Goal: Answer question/provide support: Share knowledge or assist other users

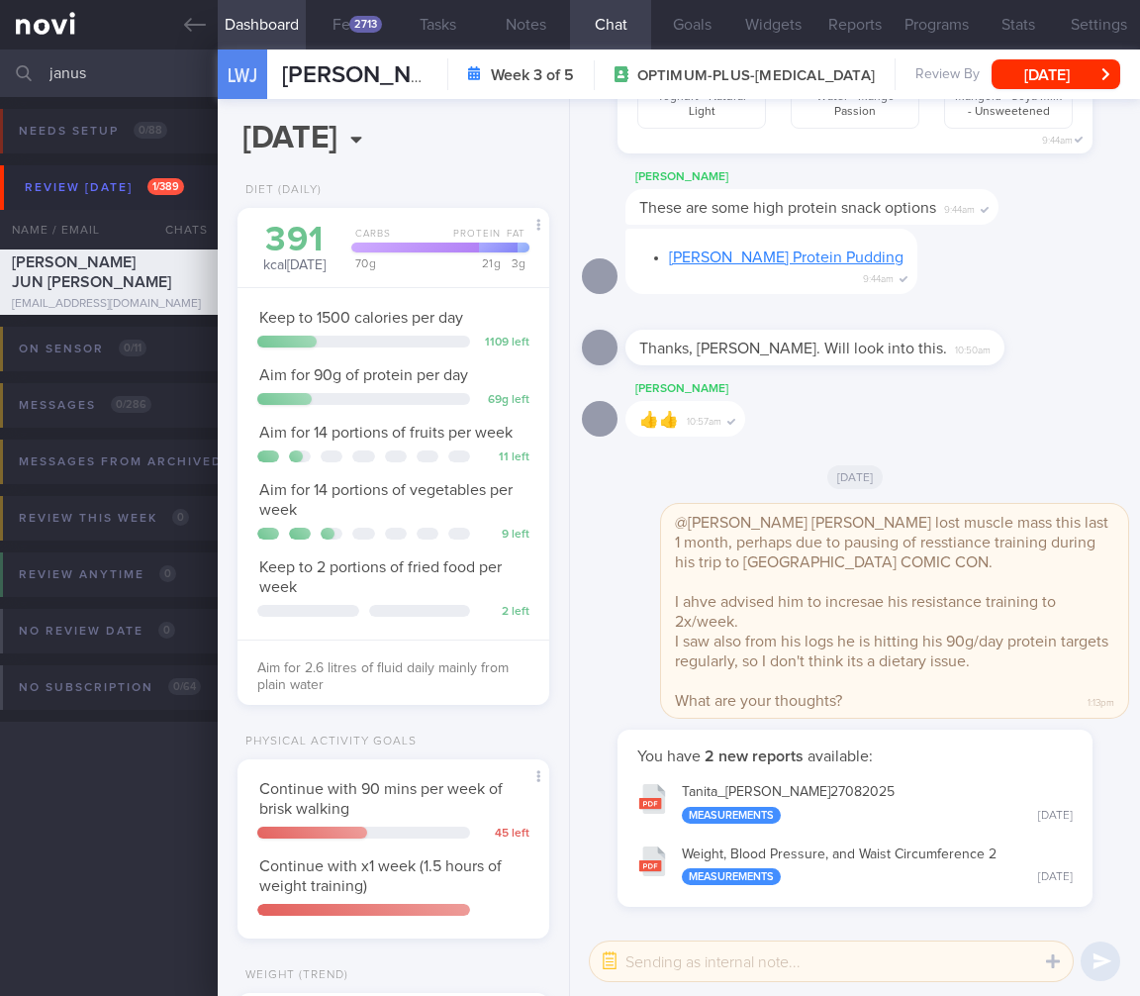
select select "7"
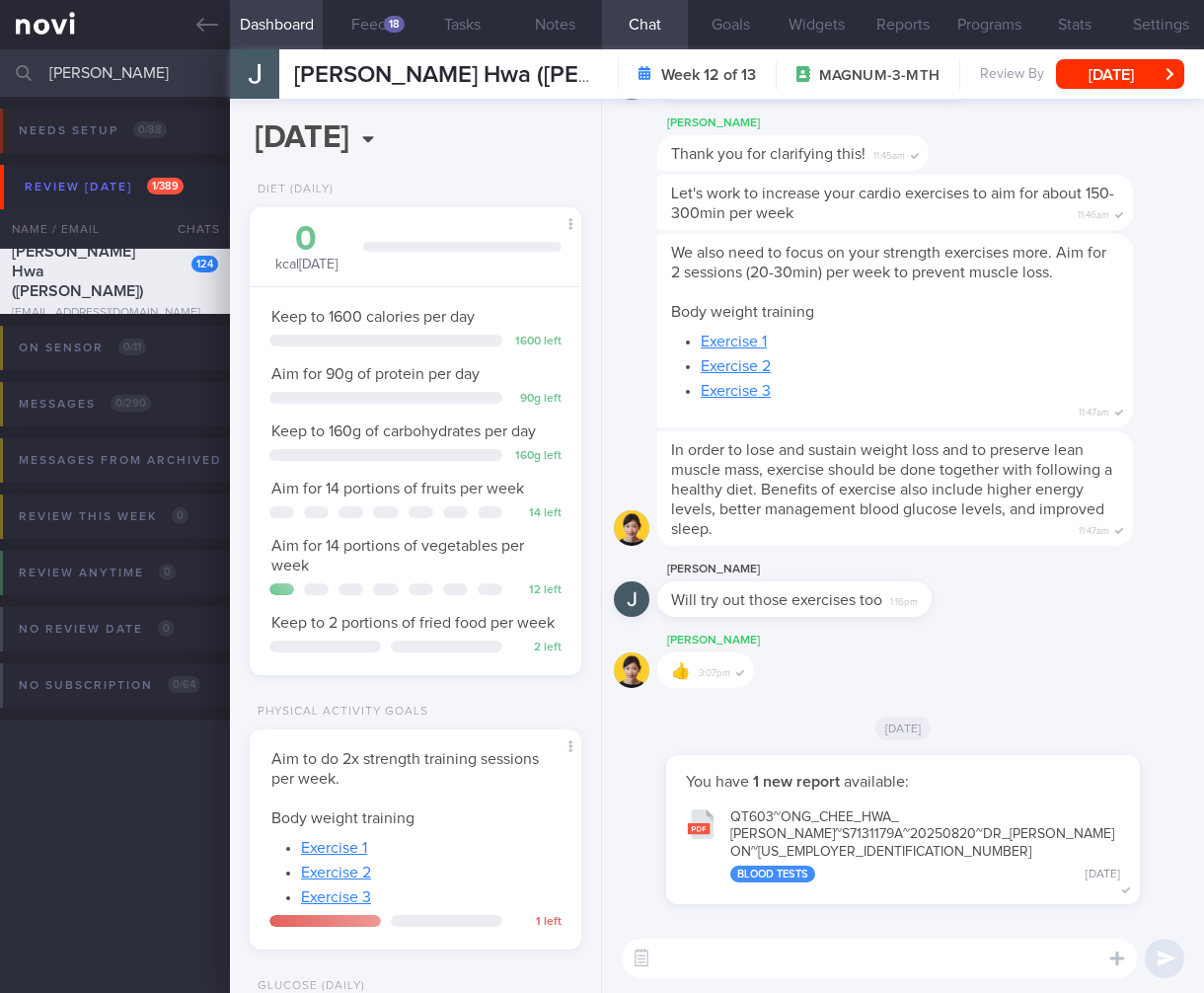
select select "7"
click at [354, 33] on button "Feed 18" at bounding box center [369, 24] width 93 height 49
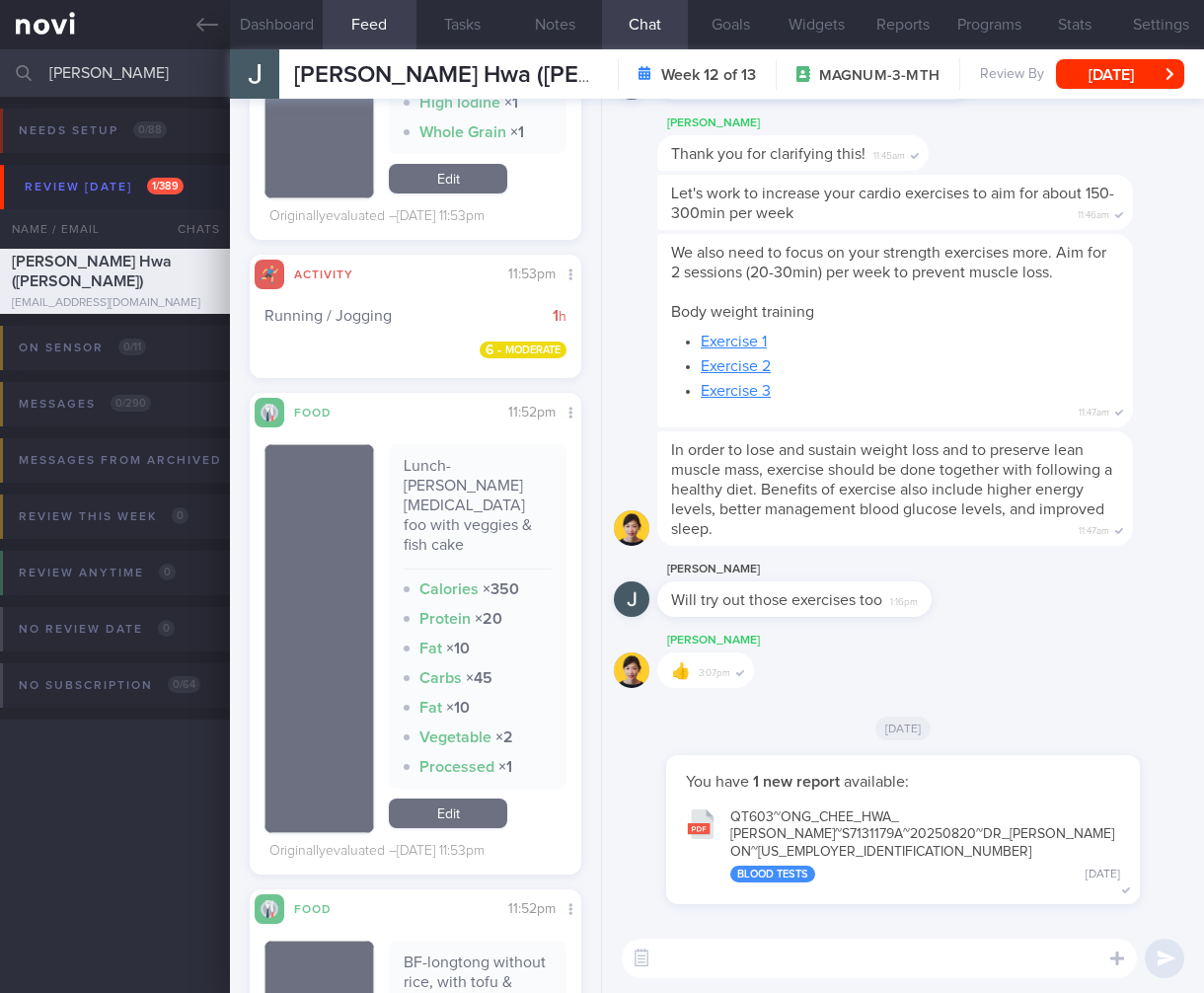
scroll to position [6806, 0]
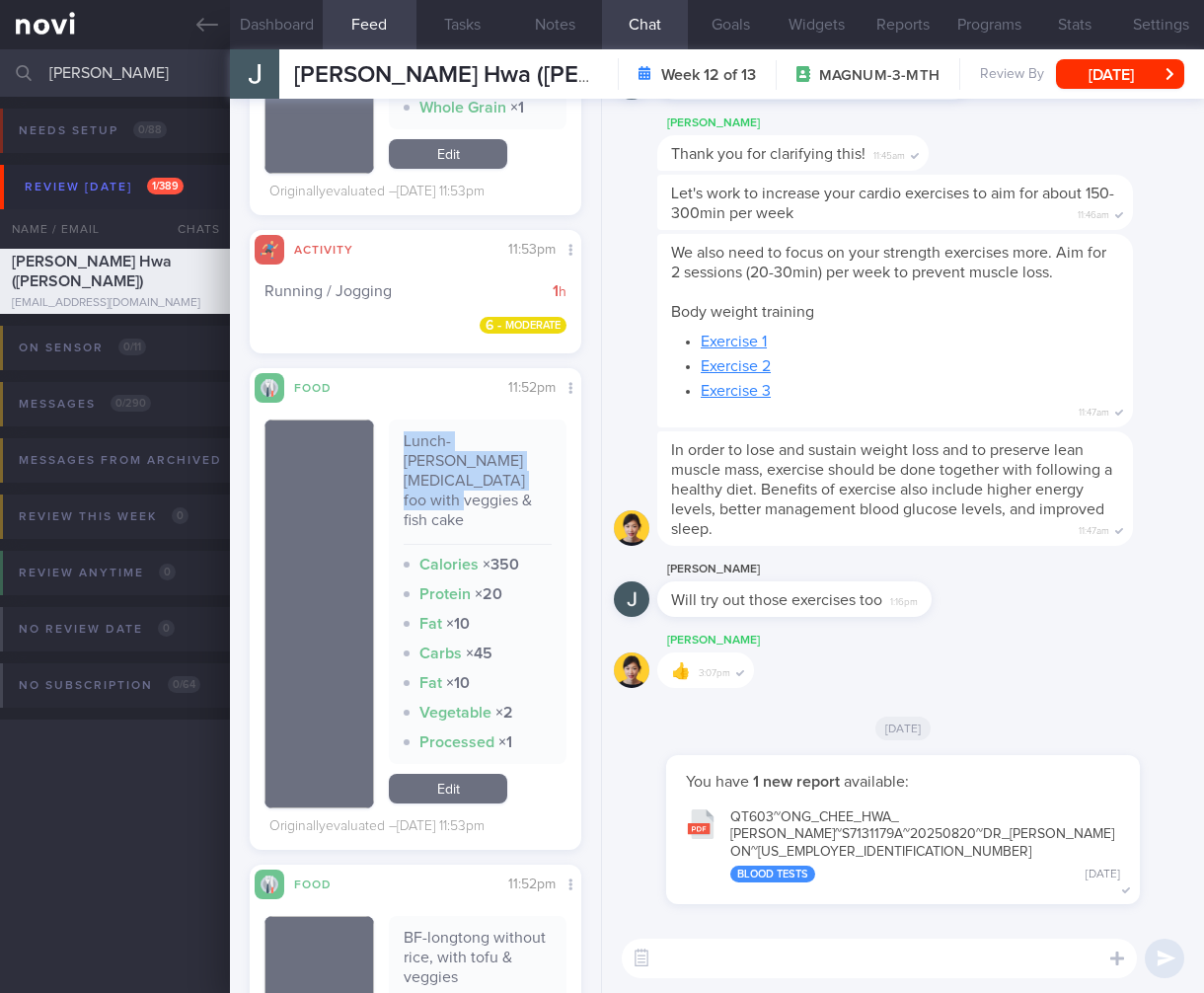
drag, startPoint x: 401, startPoint y: 455, endPoint x: 475, endPoint y: 500, distance: 86.6
click at [475, 500] on div "Lunch-yong tao foo with veggies & fish cake" at bounding box center [477, 489] width 148 height 114
click at [499, 584] on div "Protein × 20" at bounding box center [477, 594] width 148 height 20
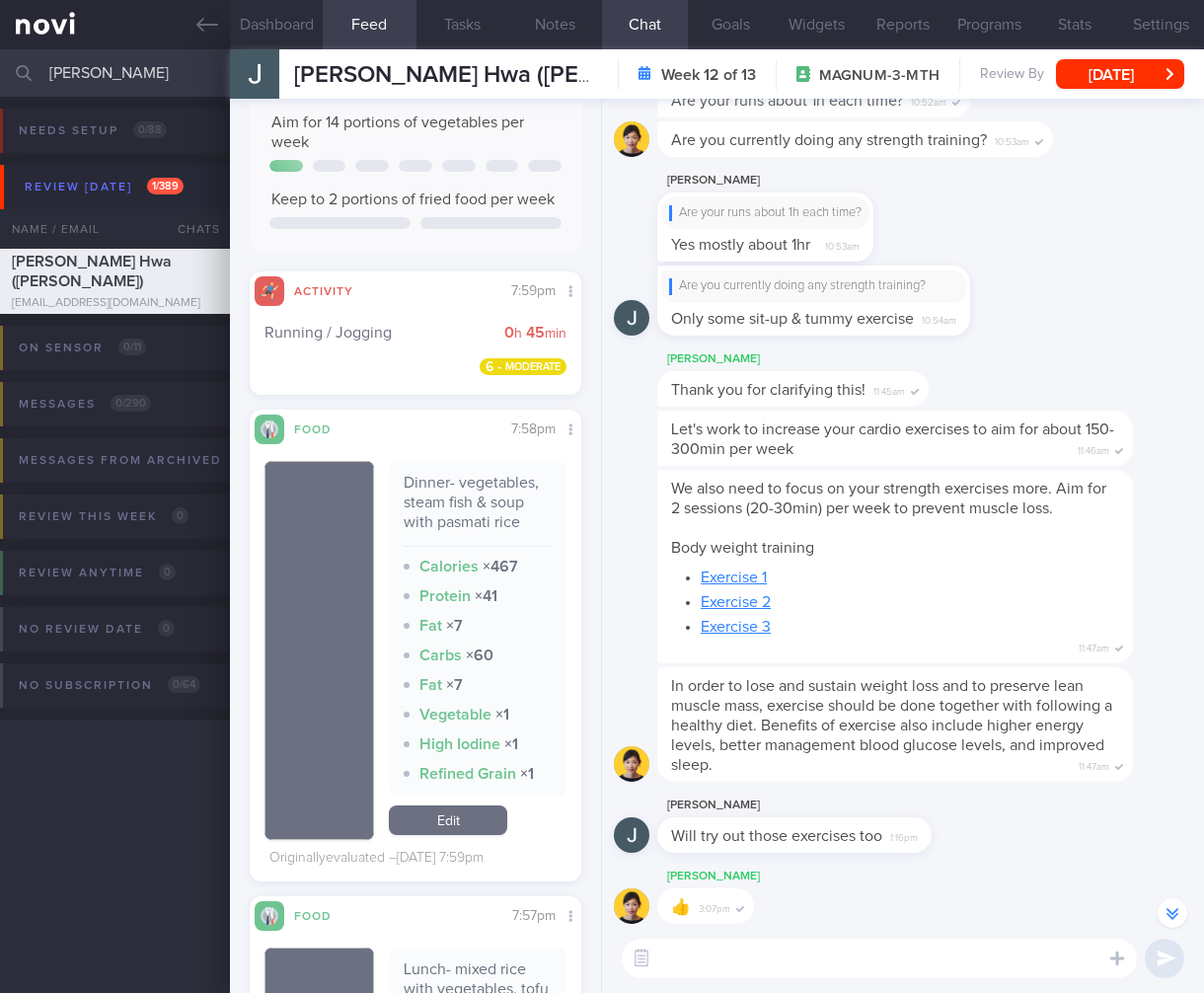
scroll to position [0, 0]
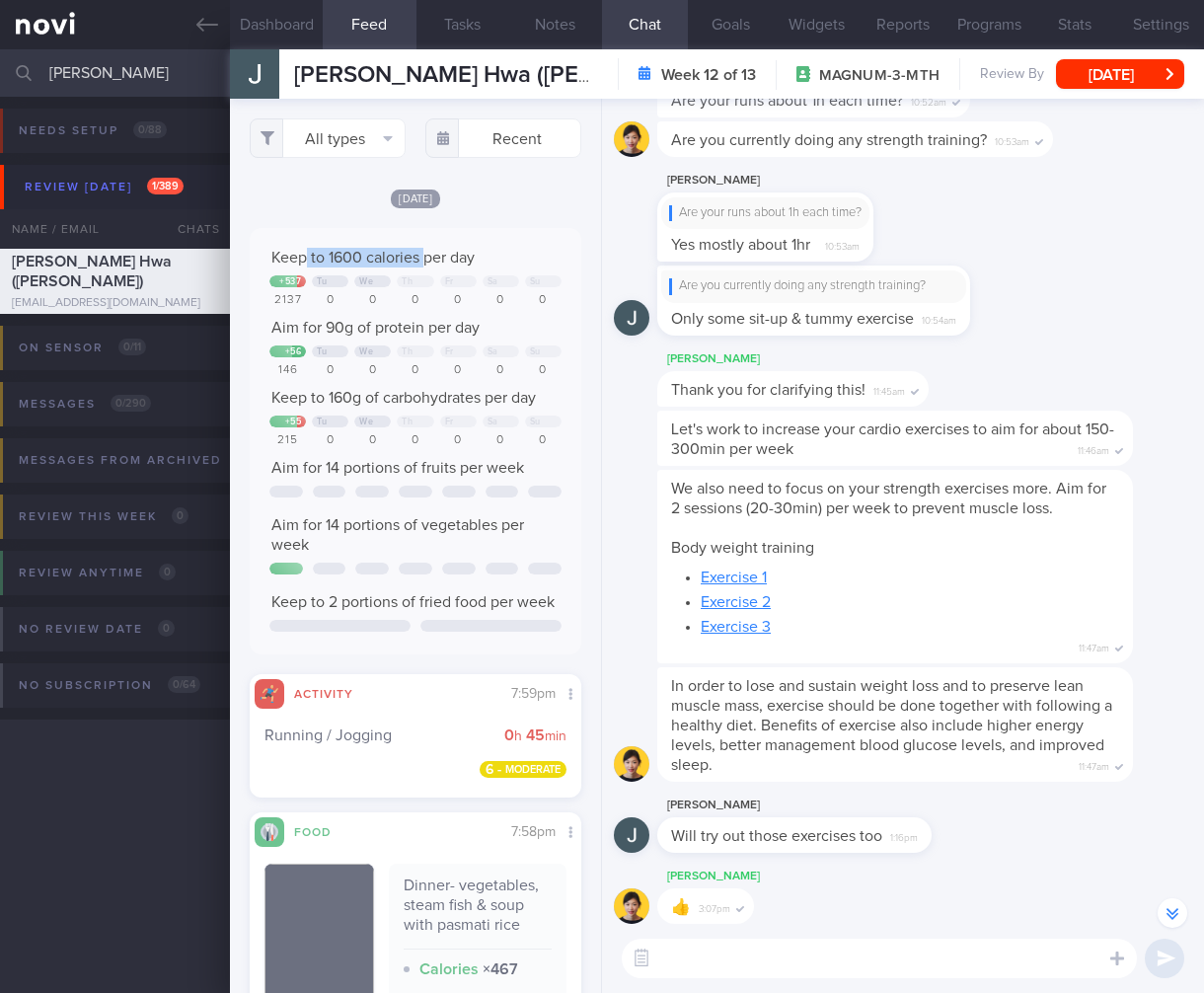
drag, startPoint x: 308, startPoint y: 279, endPoint x: 428, endPoint y: 281, distance: 120.0
click at [428, 265] on span "Keep to 1600 calories per day" at bounding box center [373, 257] width 203 height 16
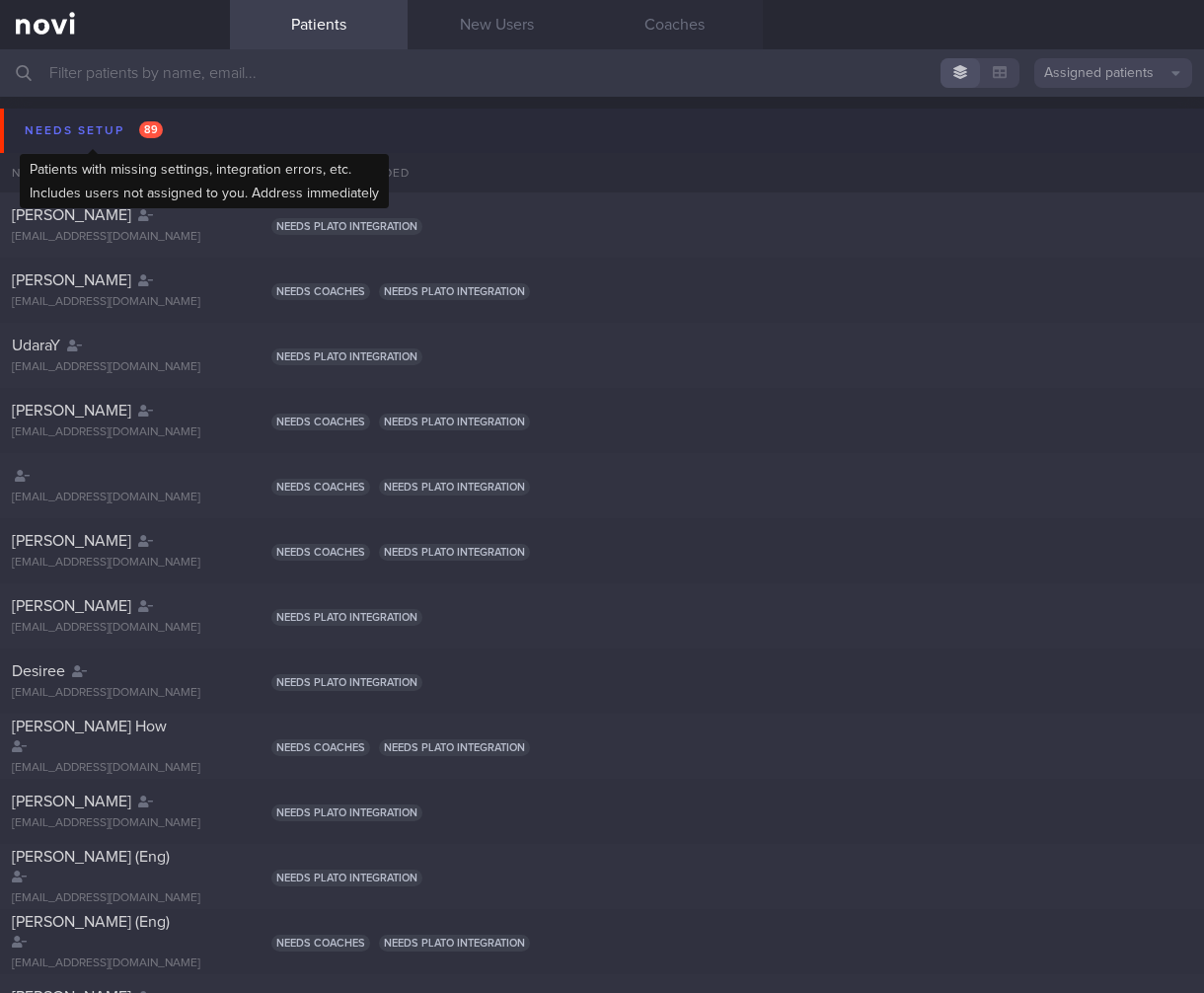
click at [52, 119] on div "Needs setup 89" at bounding box center [94, 131] width 148 height 27
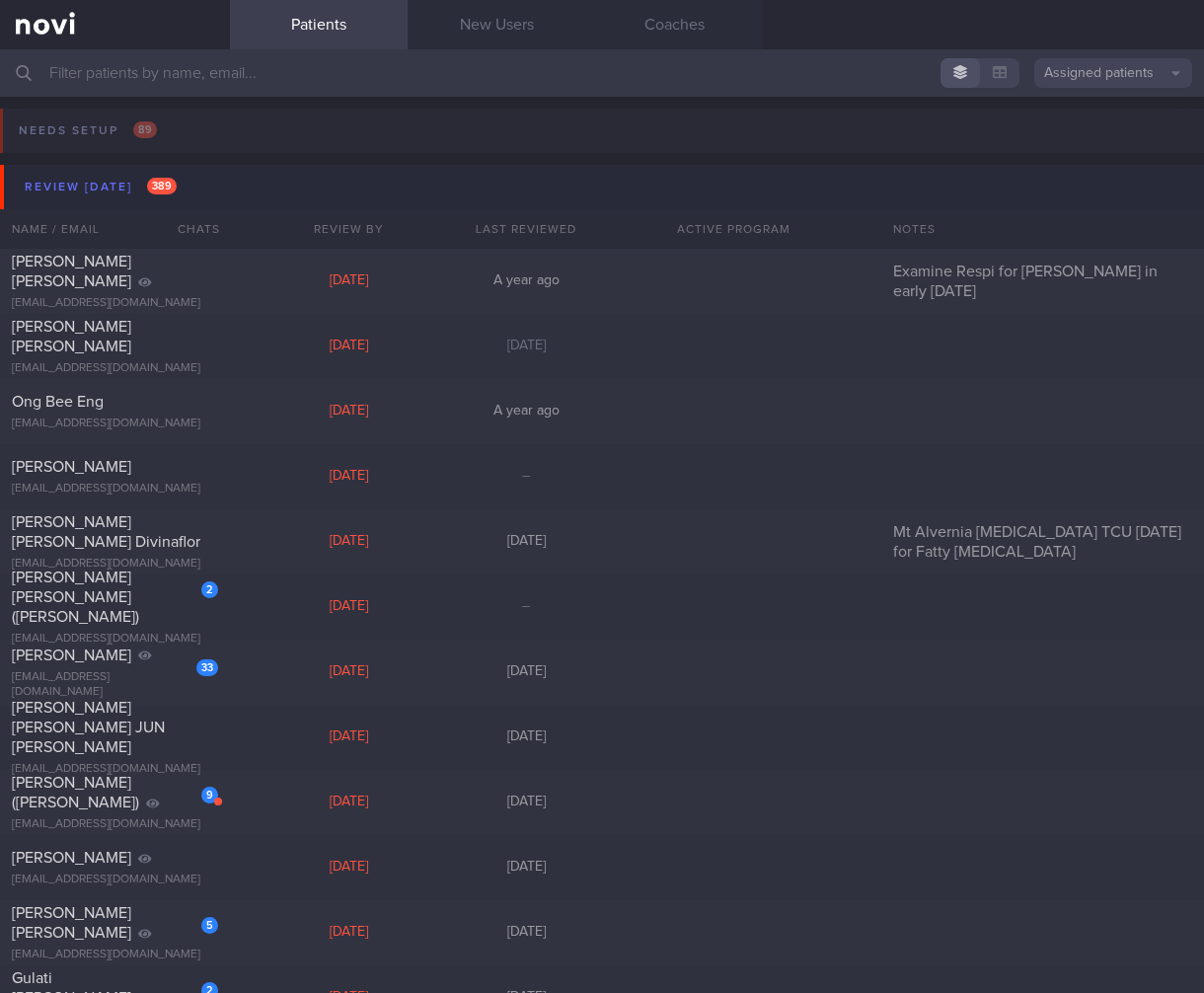
click at [120, 196] on div "Review today 389" at bounding box center [101, 186] width 161 height 27
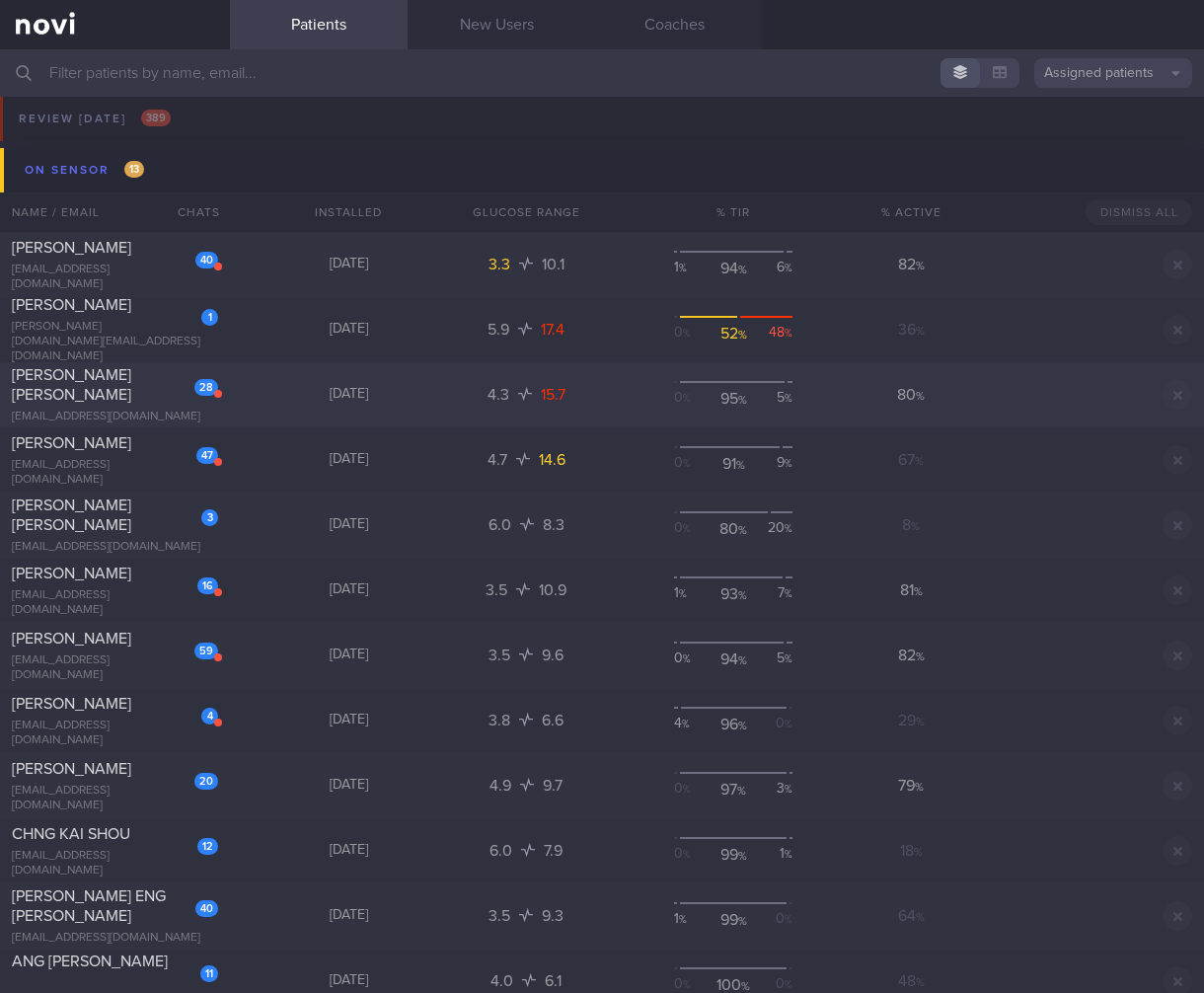
scroll to position [98, 0]
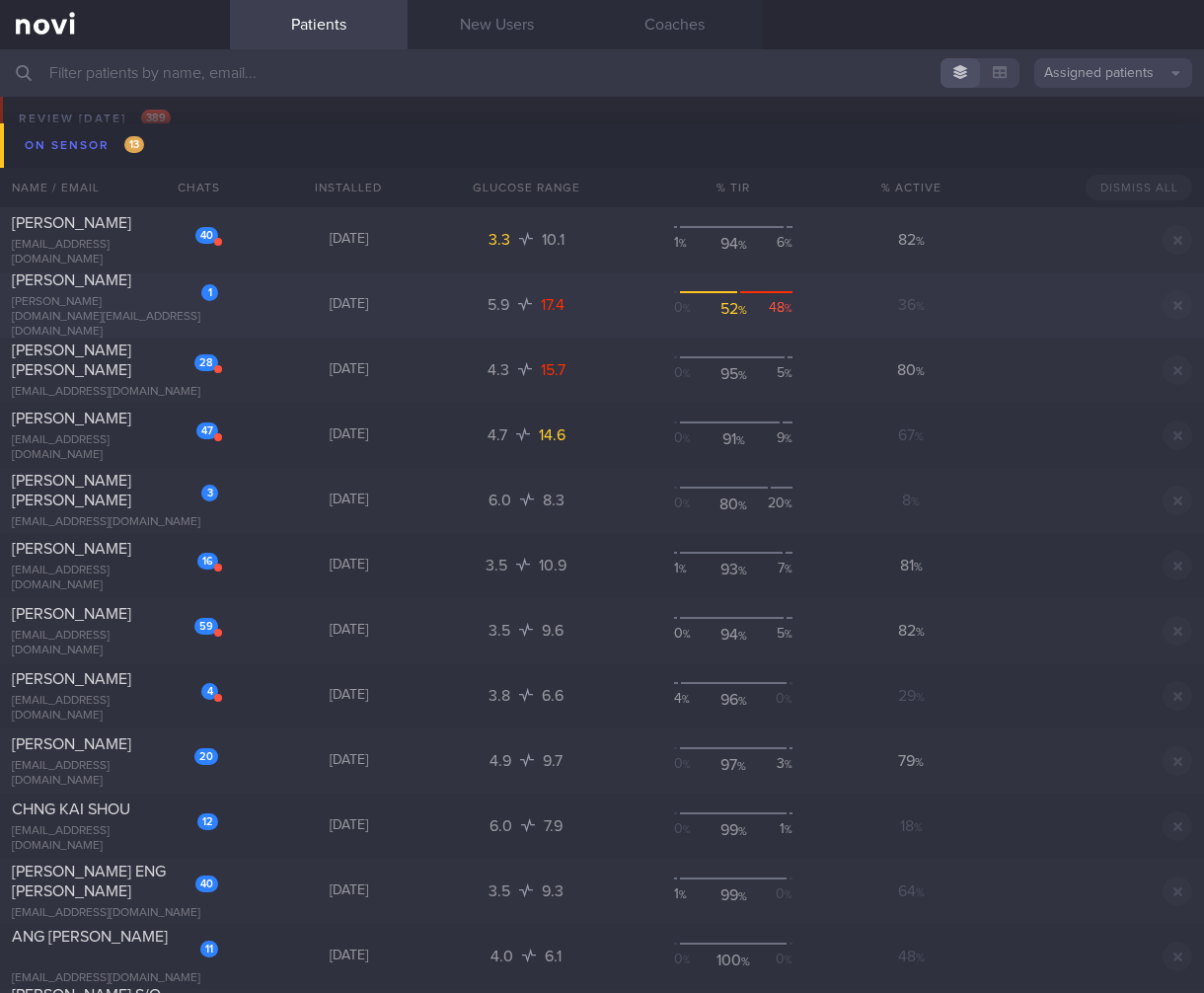
click at [140, 290] on div "Khurana Ramneek" at bounding box center [113, 280] width 201 height 20
select select "6"
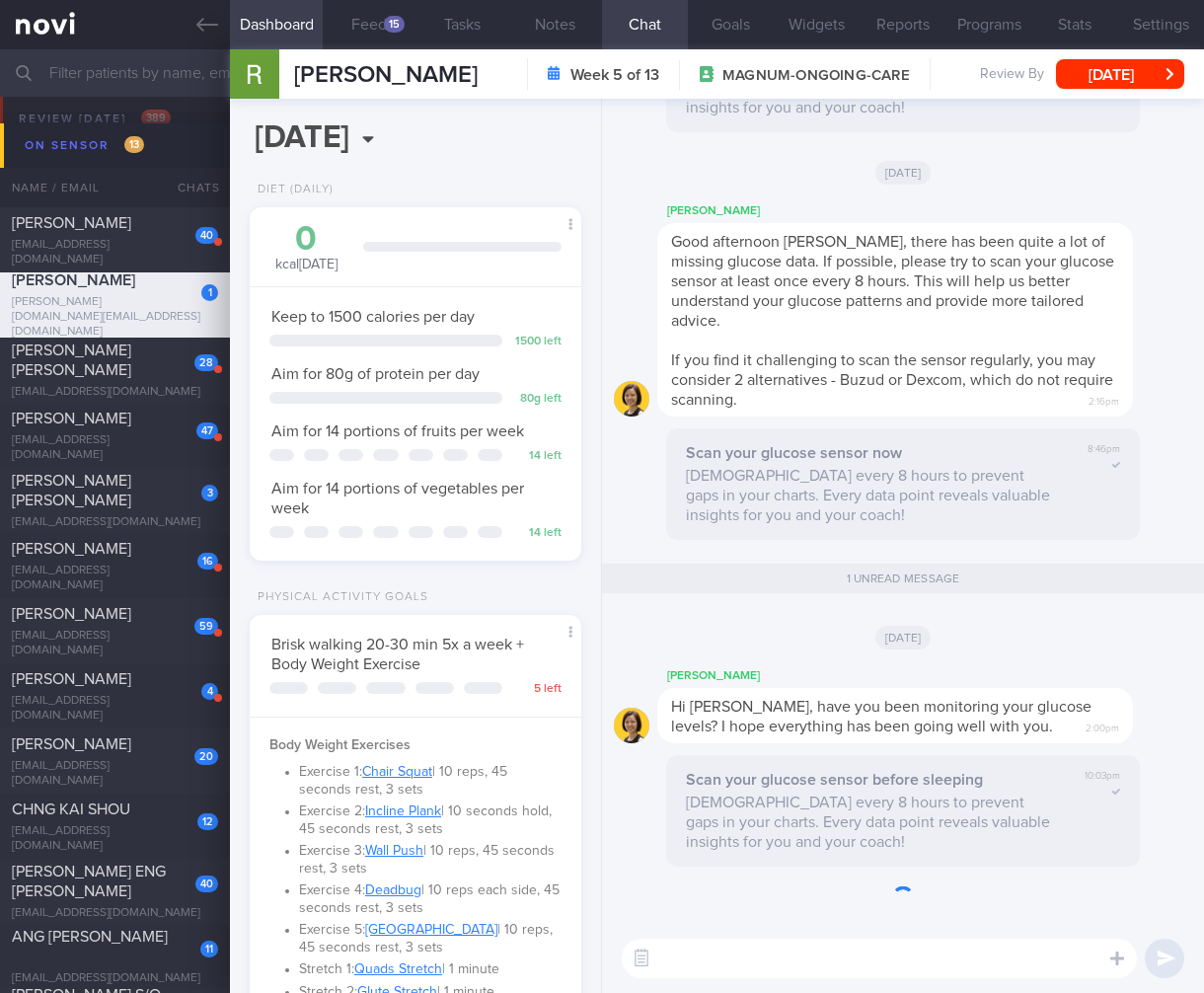
scroll to position [828, 0]
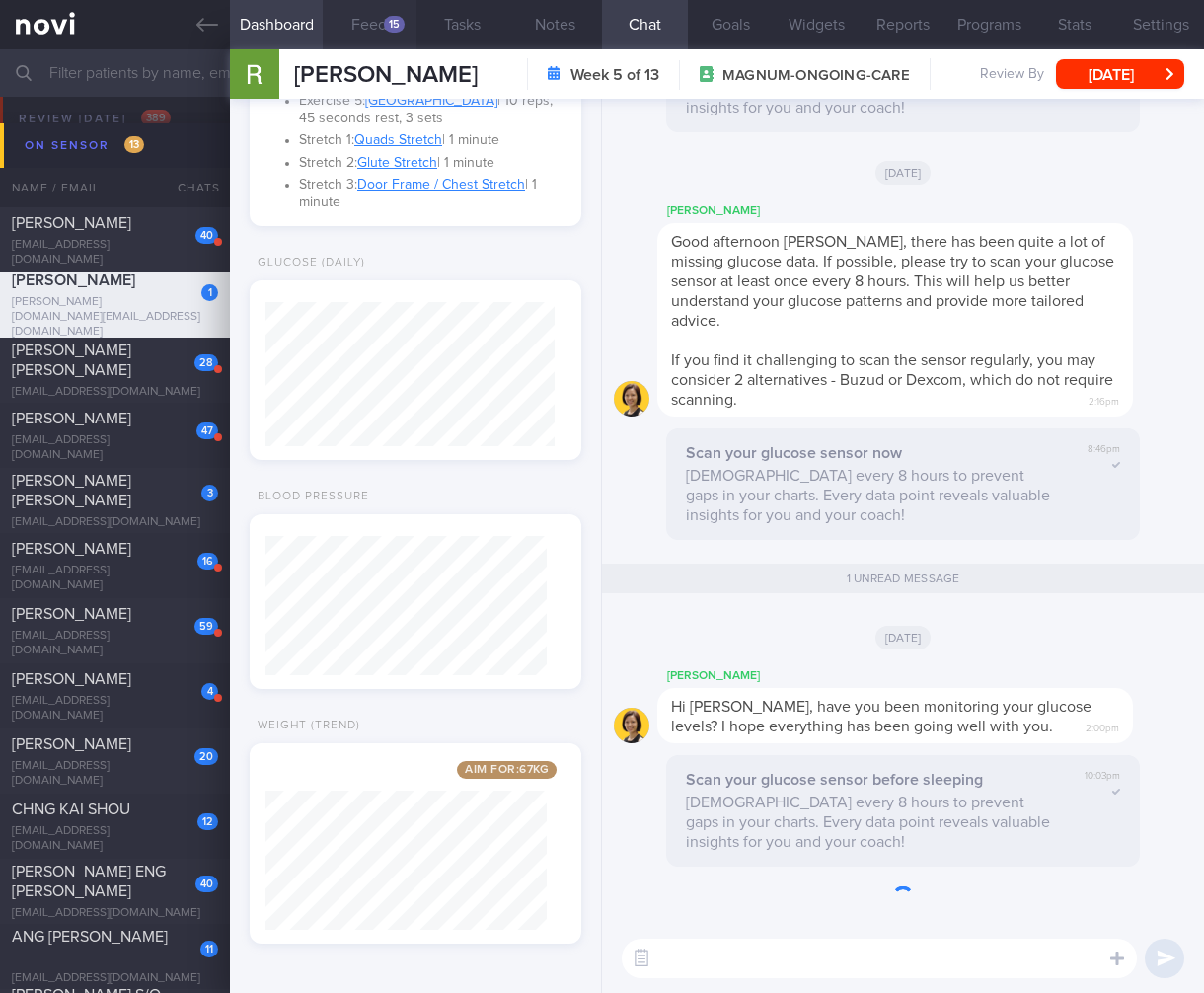
click at [376, 40] on button "Feed 15" at bounding box center [369, 24] width 93 height 49
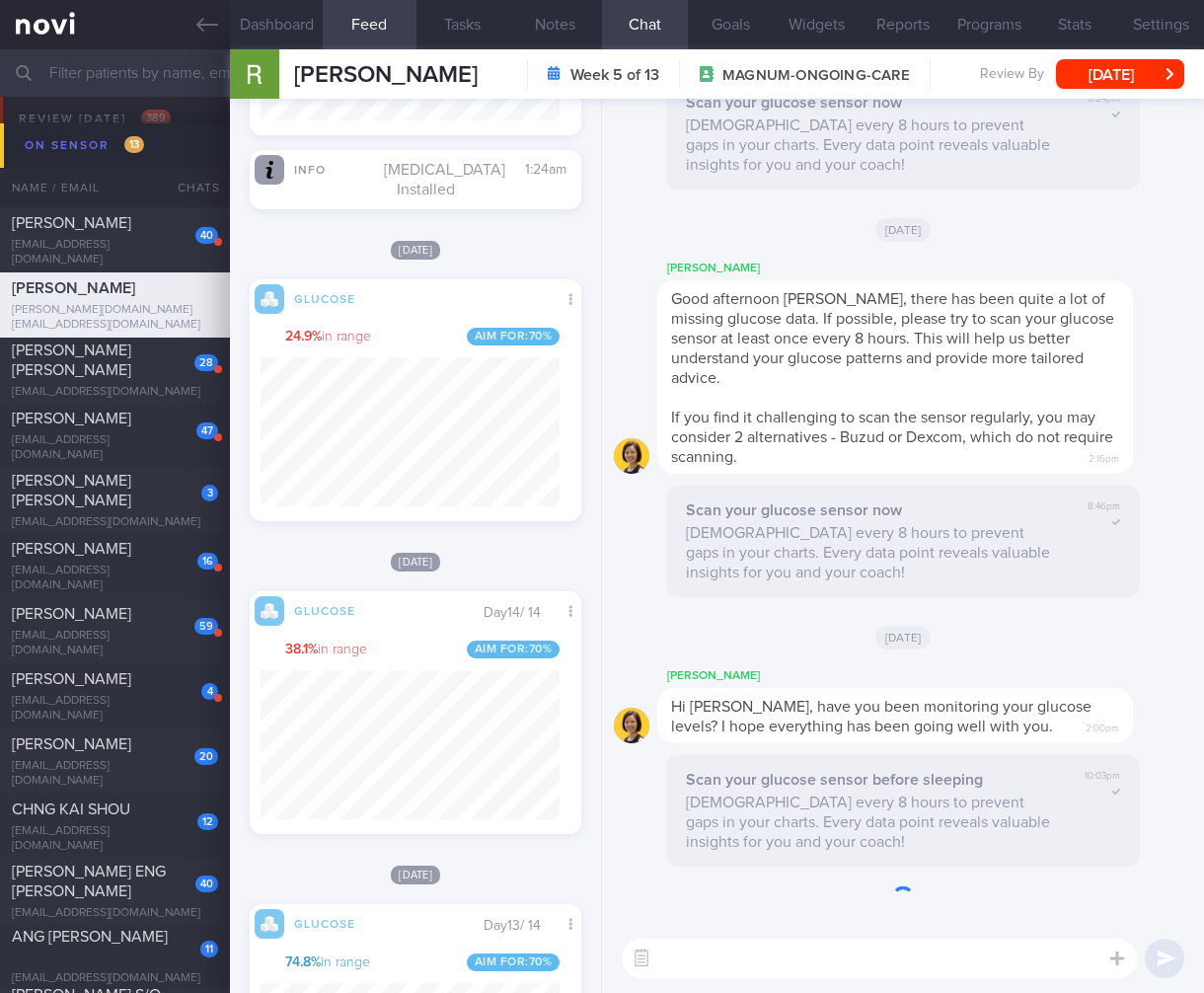
scroll to position [3394, 0]
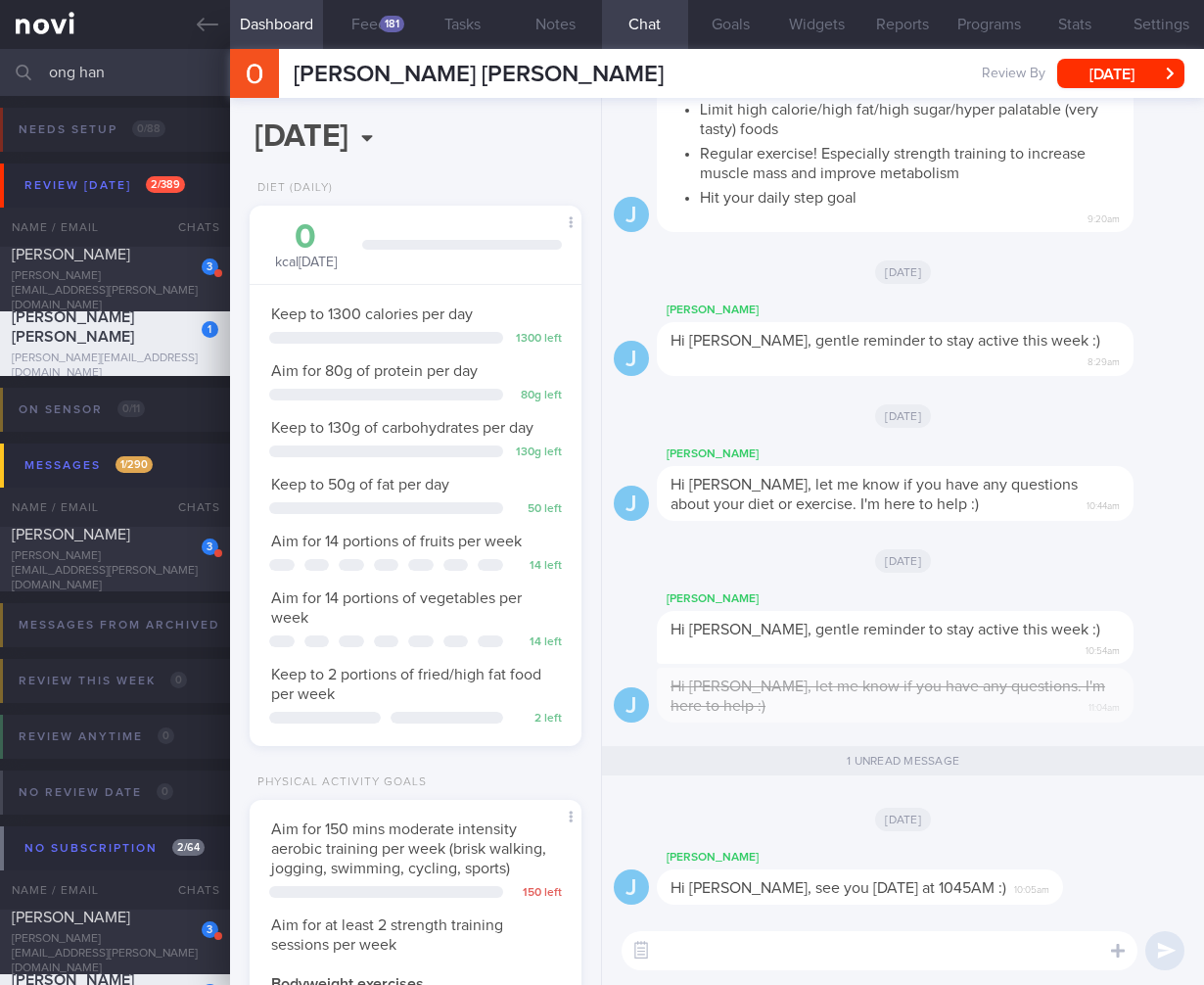
select select "7"
